Goal: Information Seeking & Learning: Learn about a topic

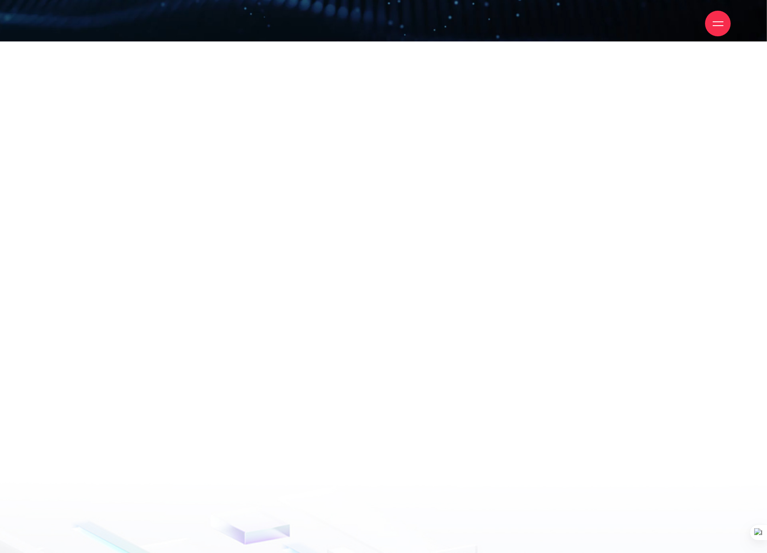
scroll to position [1770, 0]
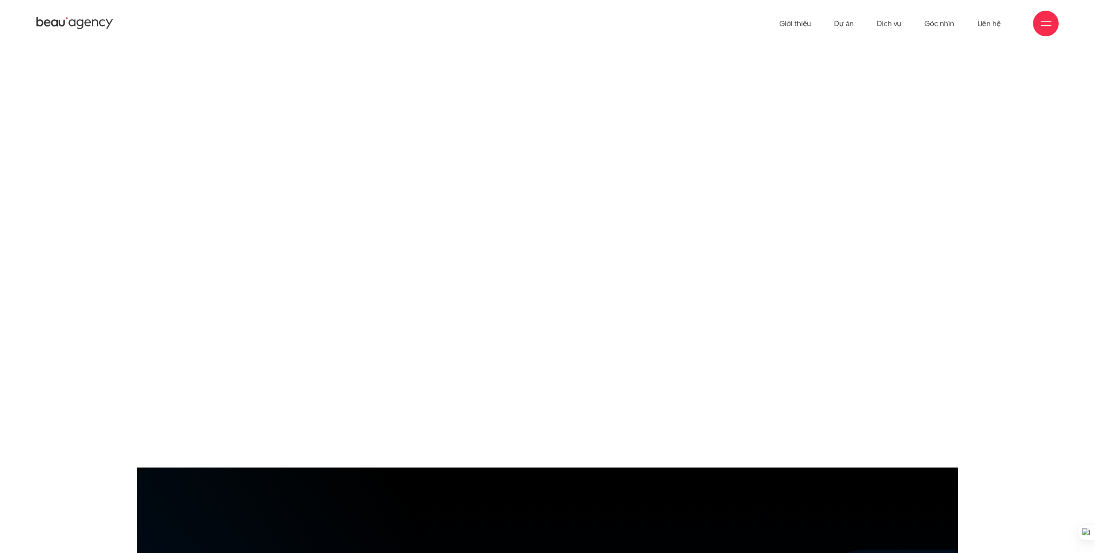
scroll to position [976, 0]
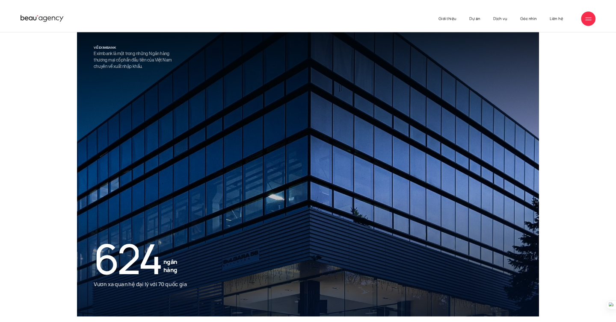
scroll to position [1638, 0]
